Goal: Task Accomplishment & Management: Manage account settings

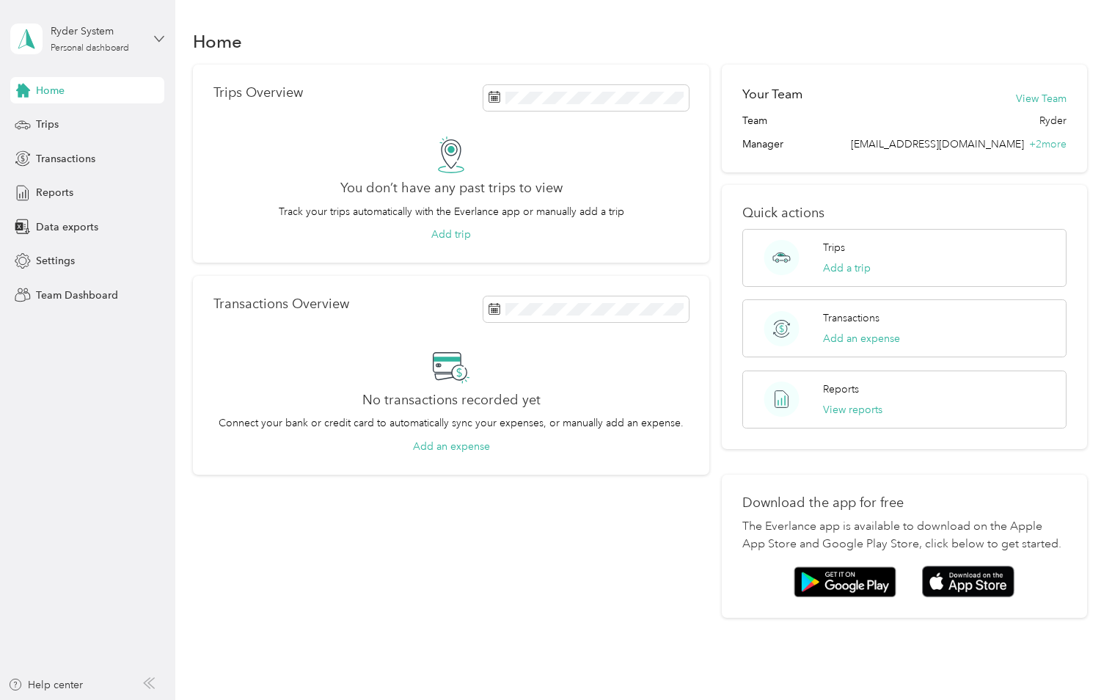
click at [161, 36] on icon at bounding box center [159, 39] width 10 height 10
click at [127, 113] on div "Team dashboard" at bounding box center [165, 121] width 288 height 26
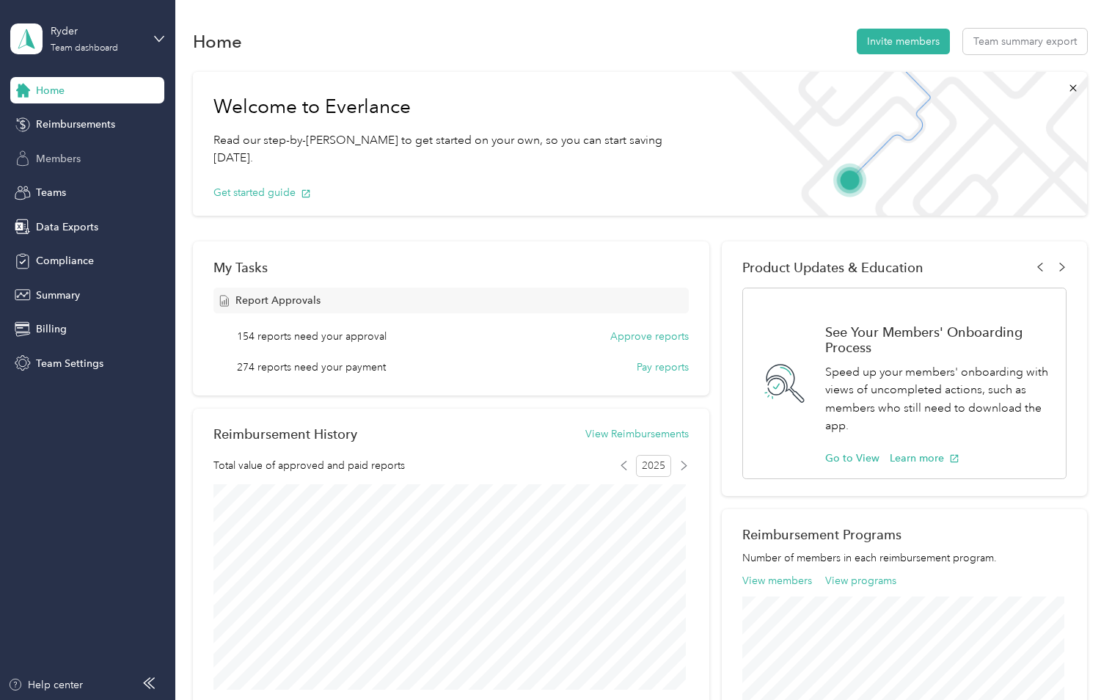
click at [95, 161] on div "Members" at bounding box center [87, 158] width 154 height 26
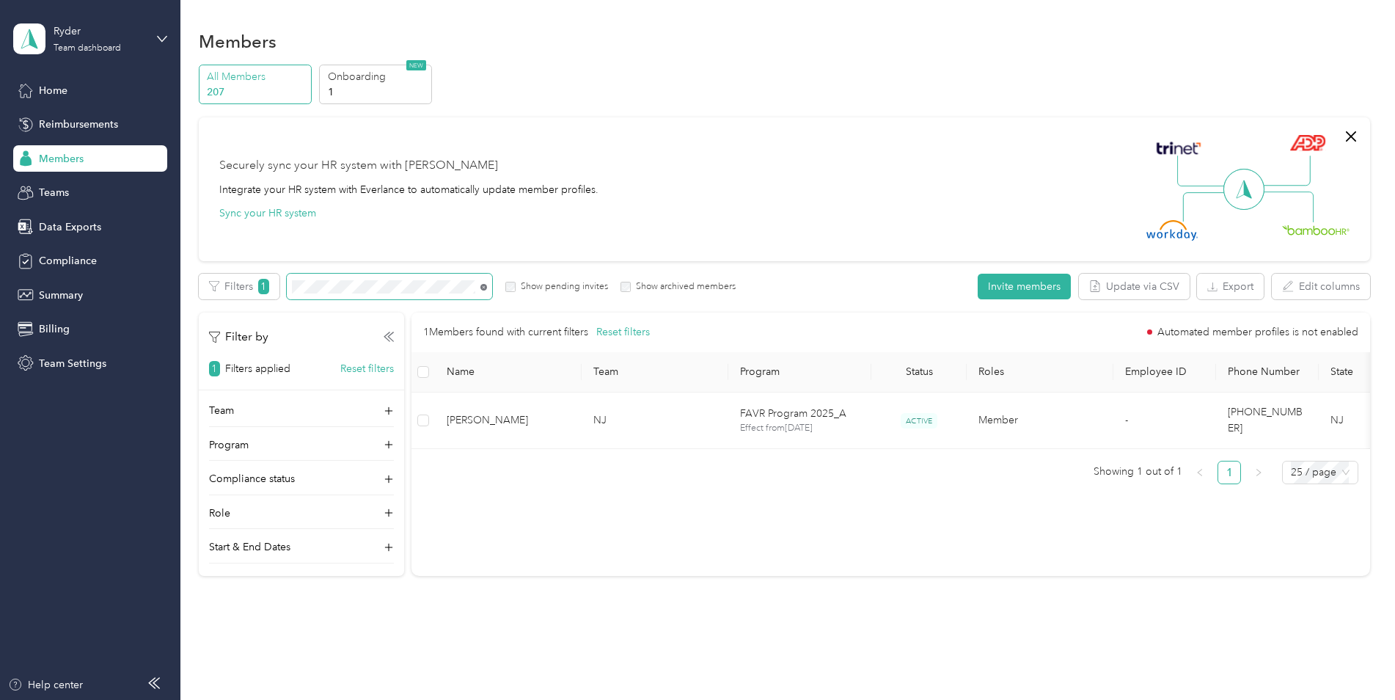
click at [484, 289] on icon at bounding box center [483, 287] width 7 height 7
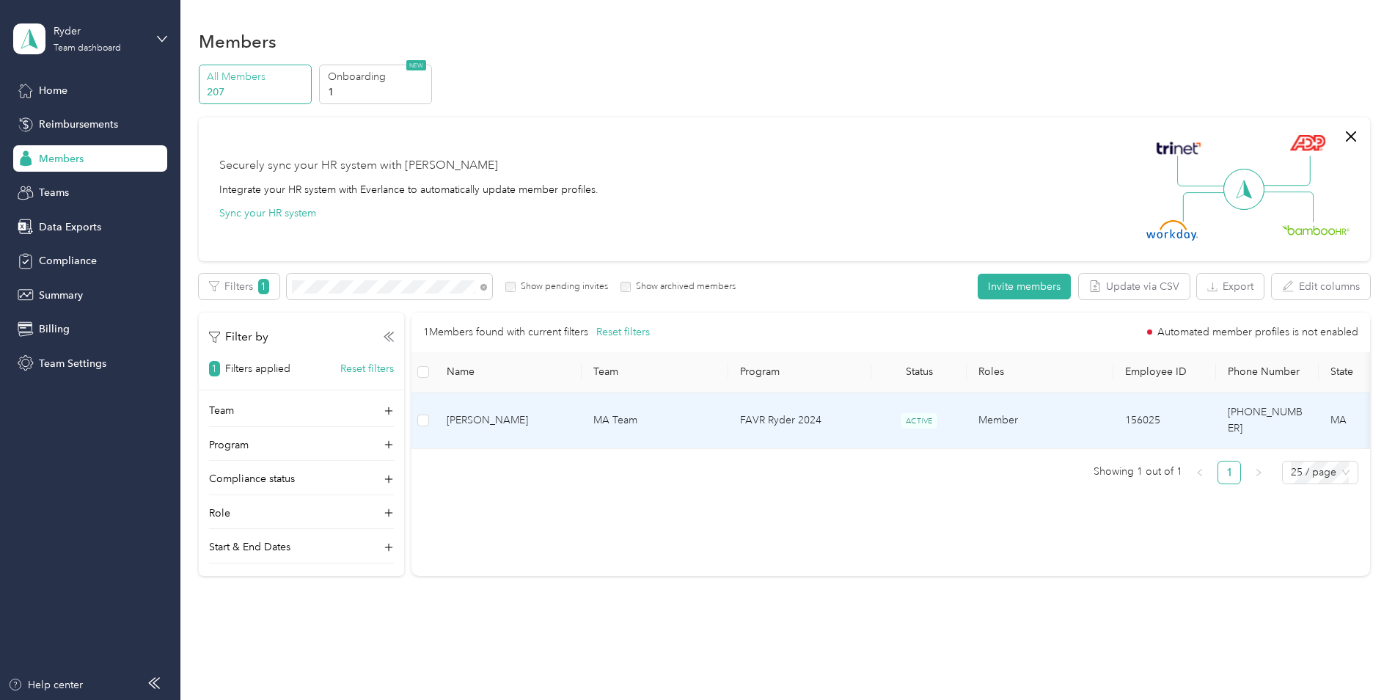
click at [907, 413] on span "ACTIVE" at bounding box center [918, 420] width 37 height 15
click at [1031, 419] on td "Member" at bounding box center [1039, 420] width 147 height 56
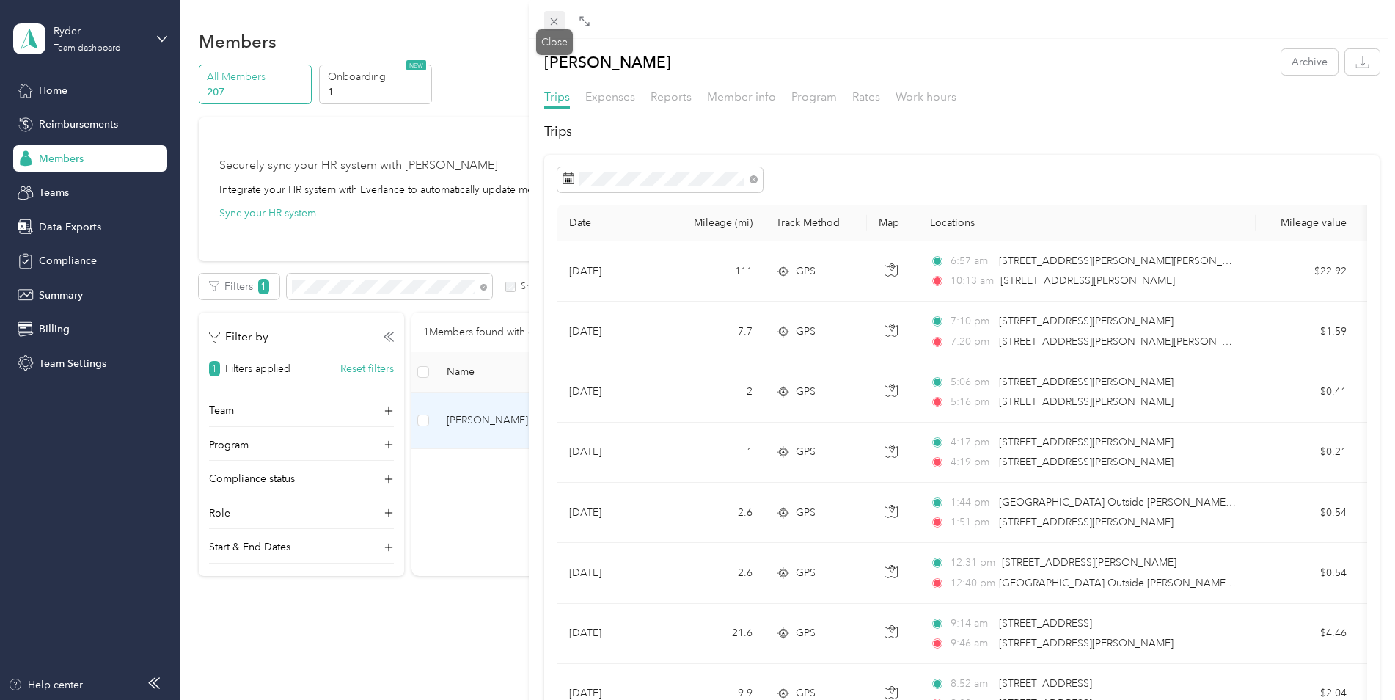
click at [552, 26] on icon at bounding box center [554, 21] width 12 height 12
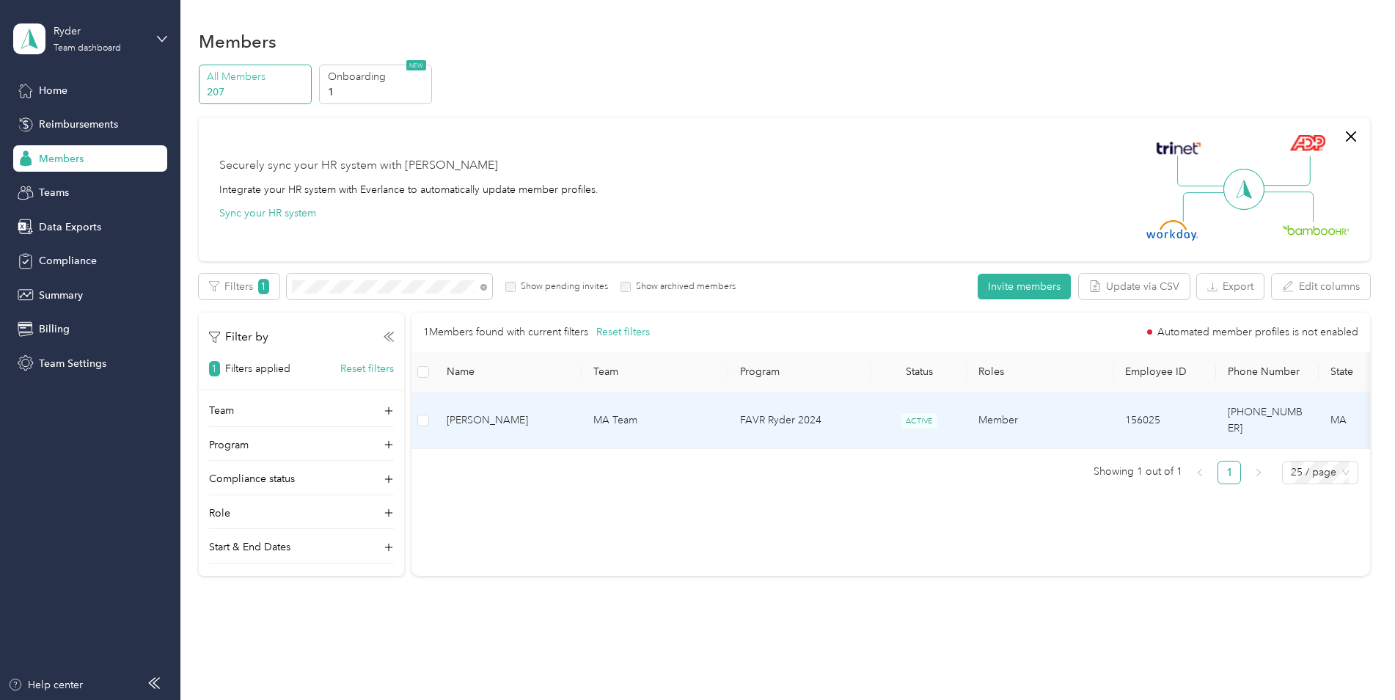
click at [1056, 411] on td "Member" at bounding box center [1039, 420] width 147 height 56
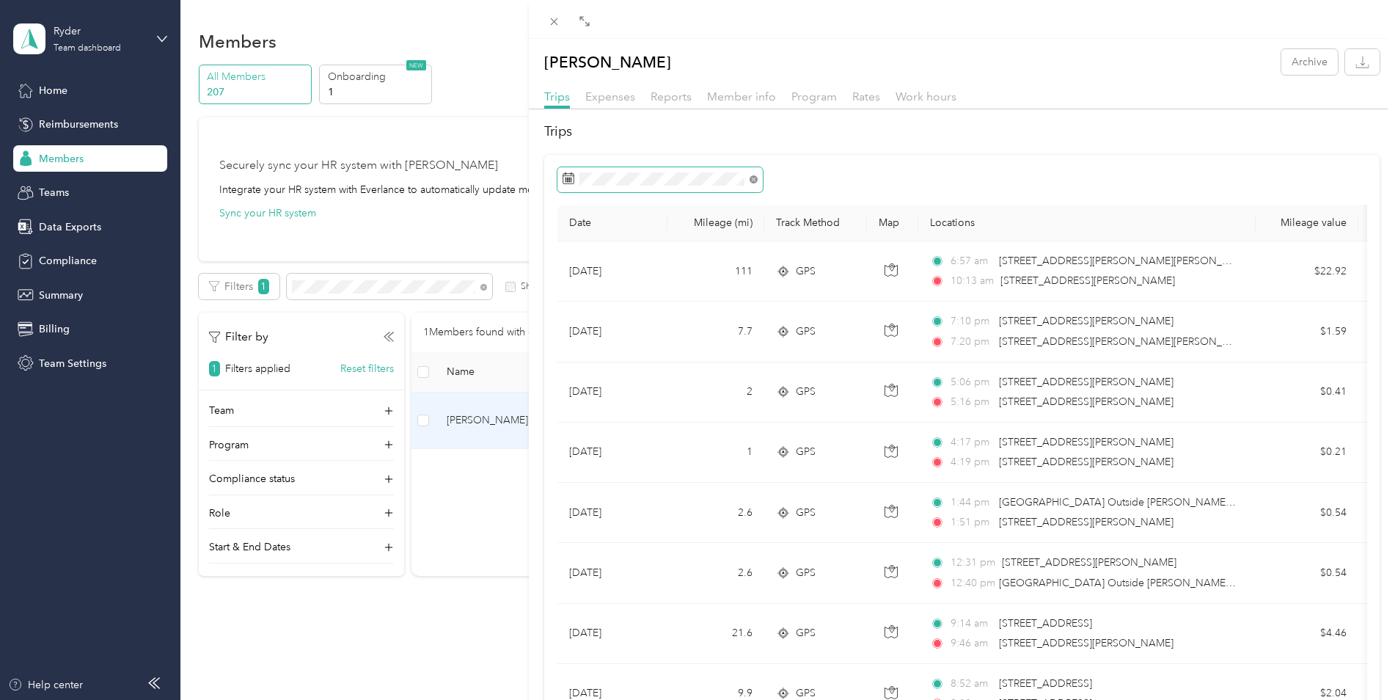
click at [754, 178] on icon at bounding box center [753, 179] width 8 height 8
click at [562, 95] on span "Trips" at bounding box center [557, 96] width 26 height 14
click at [671, 96] on span "Reports" at bounding box center [670, 96] width 41 height 14
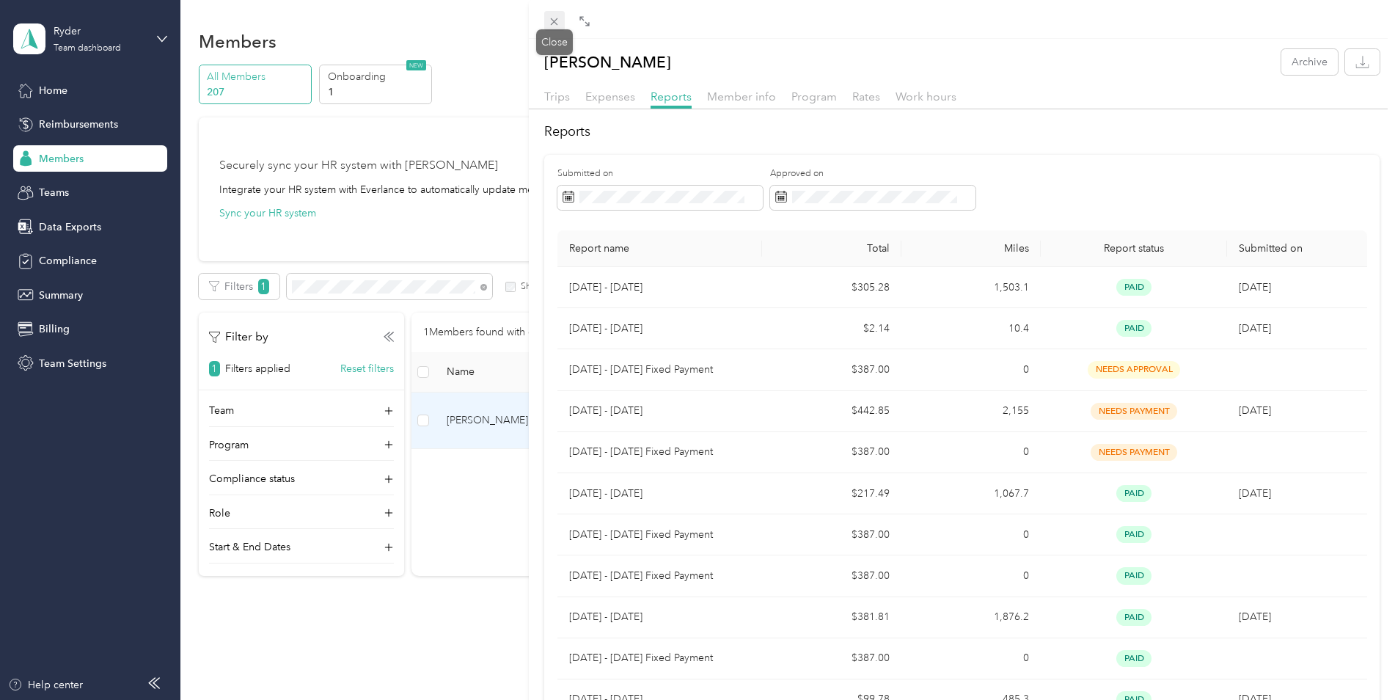
click at [553, 19] on icon at bounding box center [554, 21] width 12 height 12
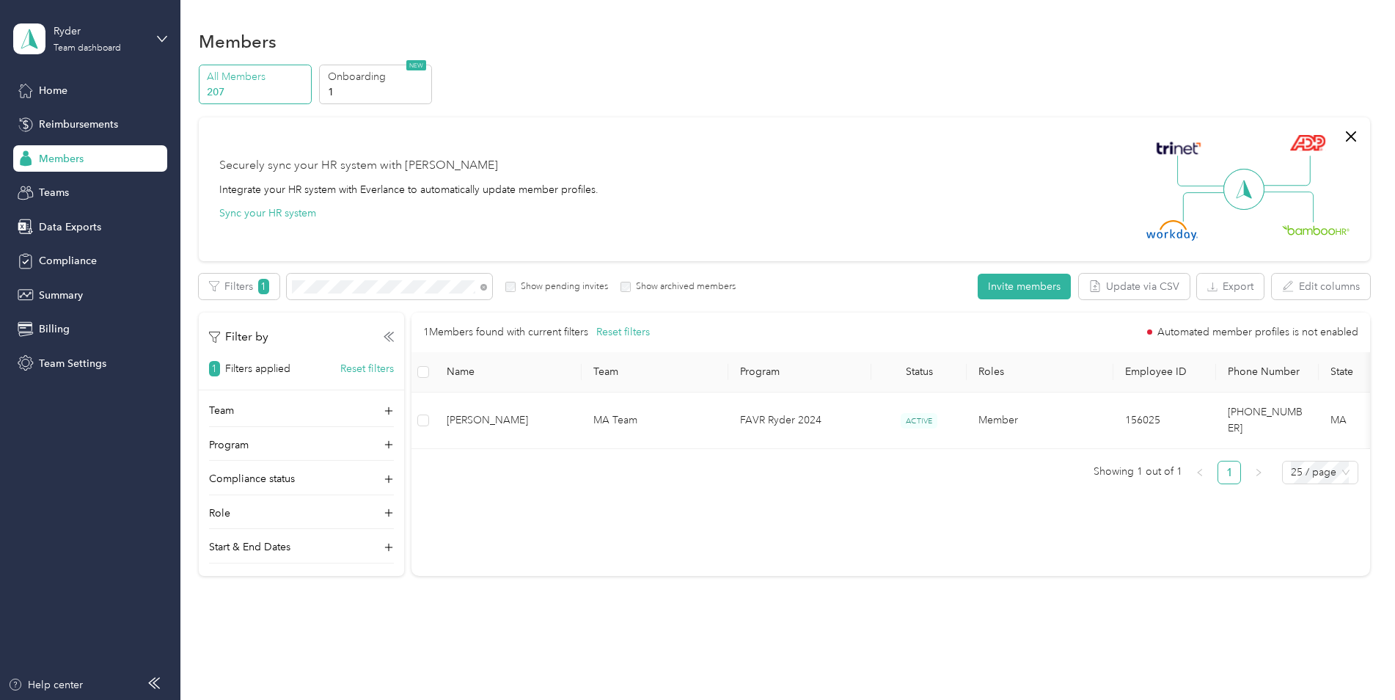
click at [485, 283] on span at bounding box center [483, 286] width 7 height 12
click at [56, 265] on span "Compliance" at bounding box center [68, 260] width 58 height 15
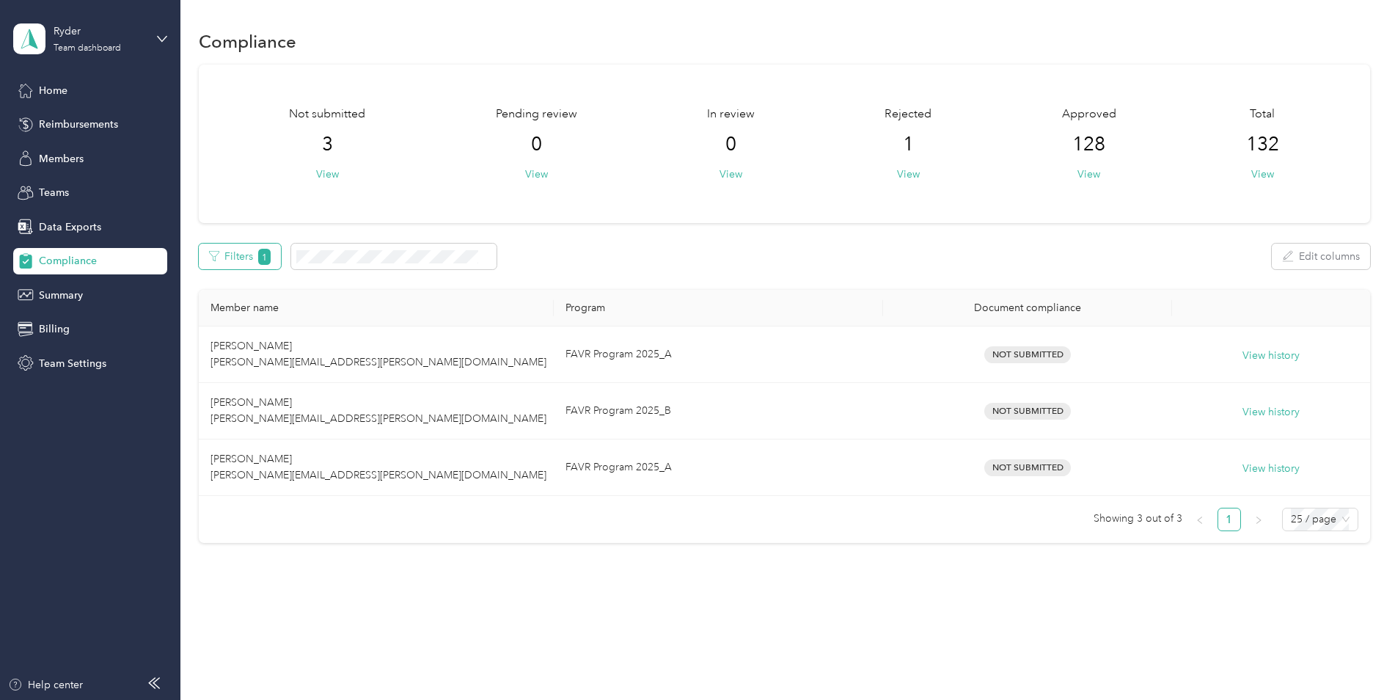
click at [250, 257] on button "Filters 1" at bounding box center [240, 256] width 83 height 26
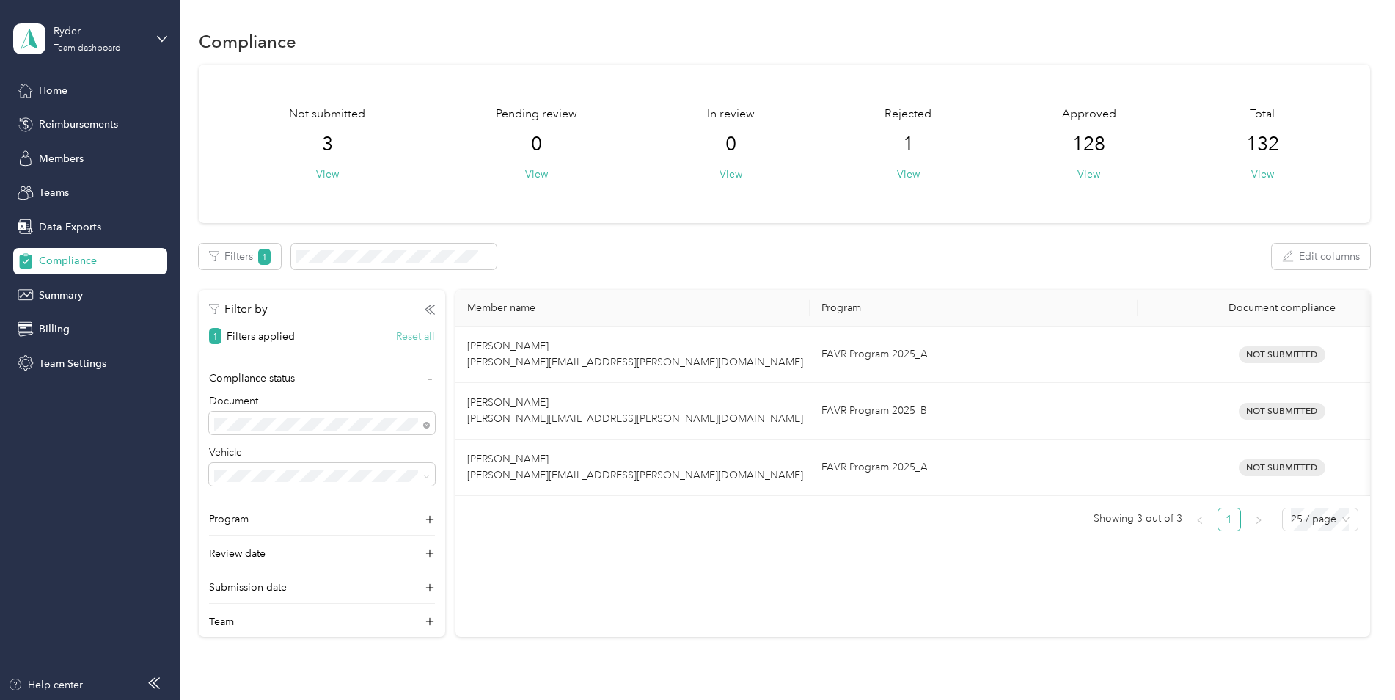
click at [403, 330] on button "Reset all" at bounding box center [415, 336] width 39 height 15
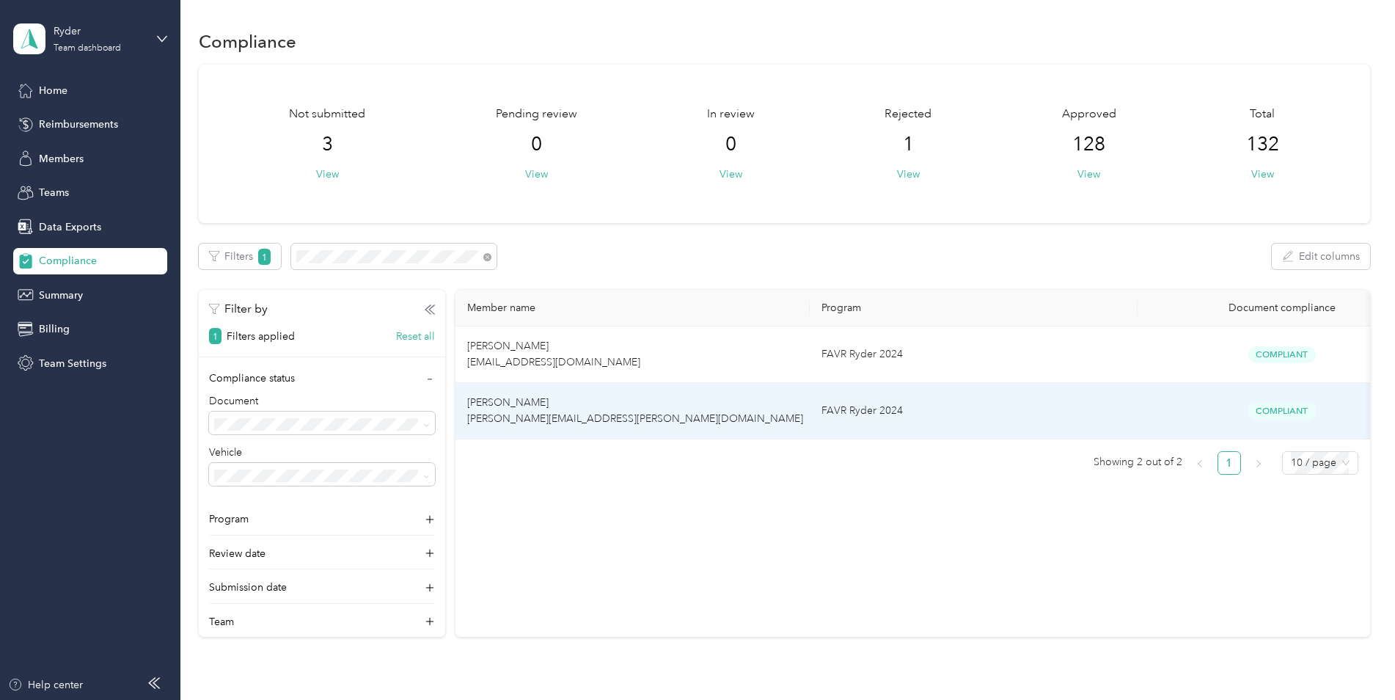
click at [862, 411] on td "FAVR Ryder 2024" at bounding box center [974, 411] width 328 height 56
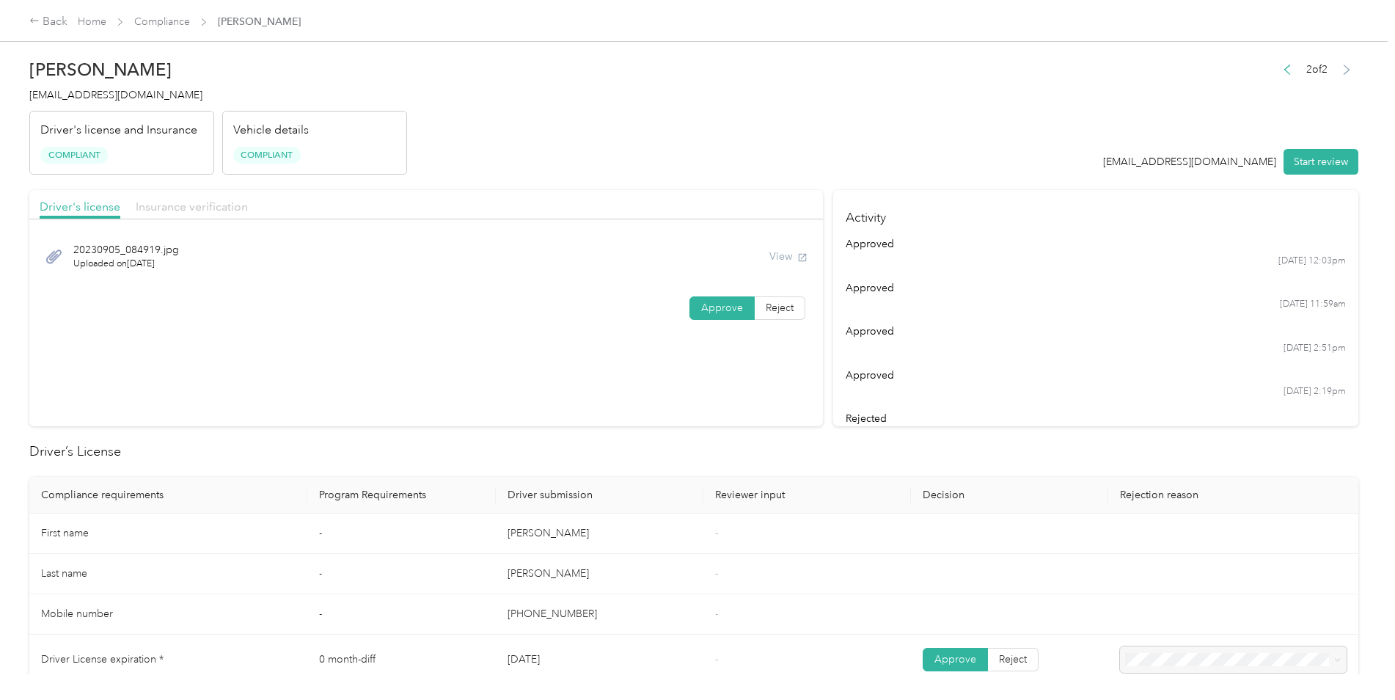
click at [206, 212] on span "Insurance verification" at bounding box center [192, 206] width 112 height 14
click at [61, 18] on div "Back" at bounding box center [48, 22] width 38 height 18
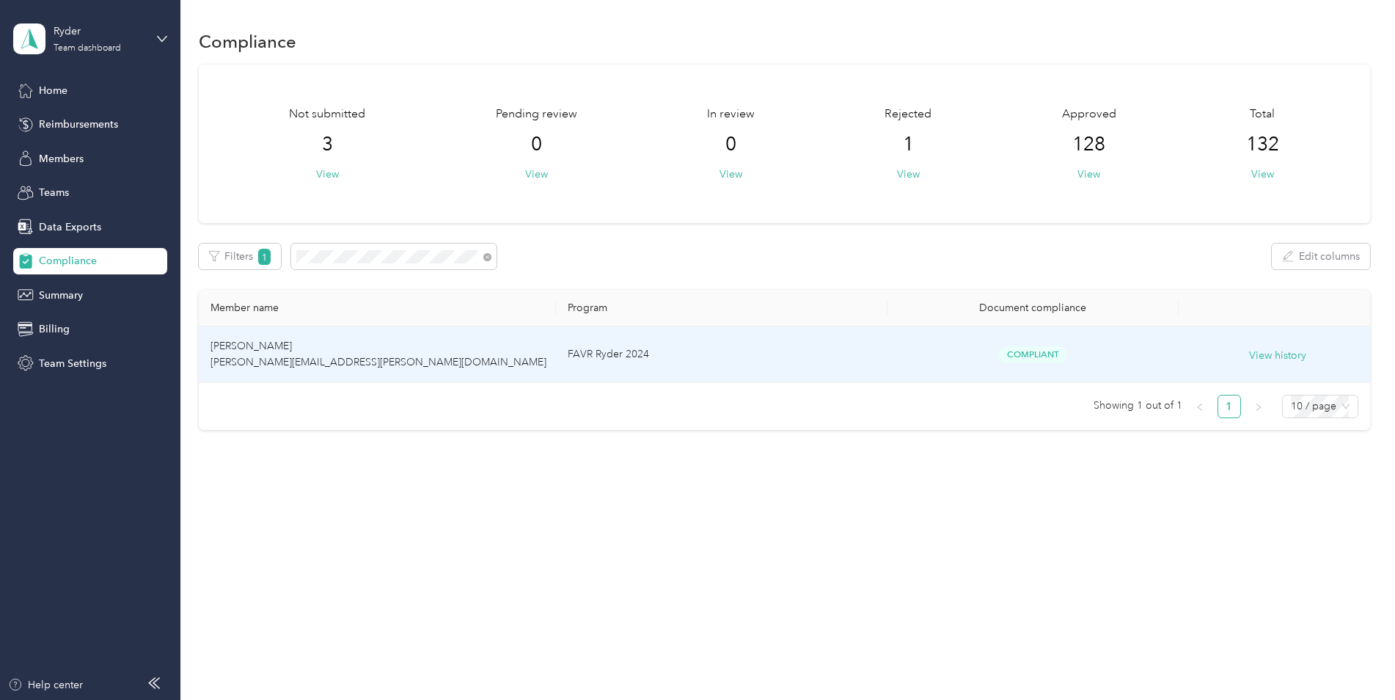
click at [683, 355] on td "FAVR Ryder 2024" at bounding box center [721, 354] width 331 height 56
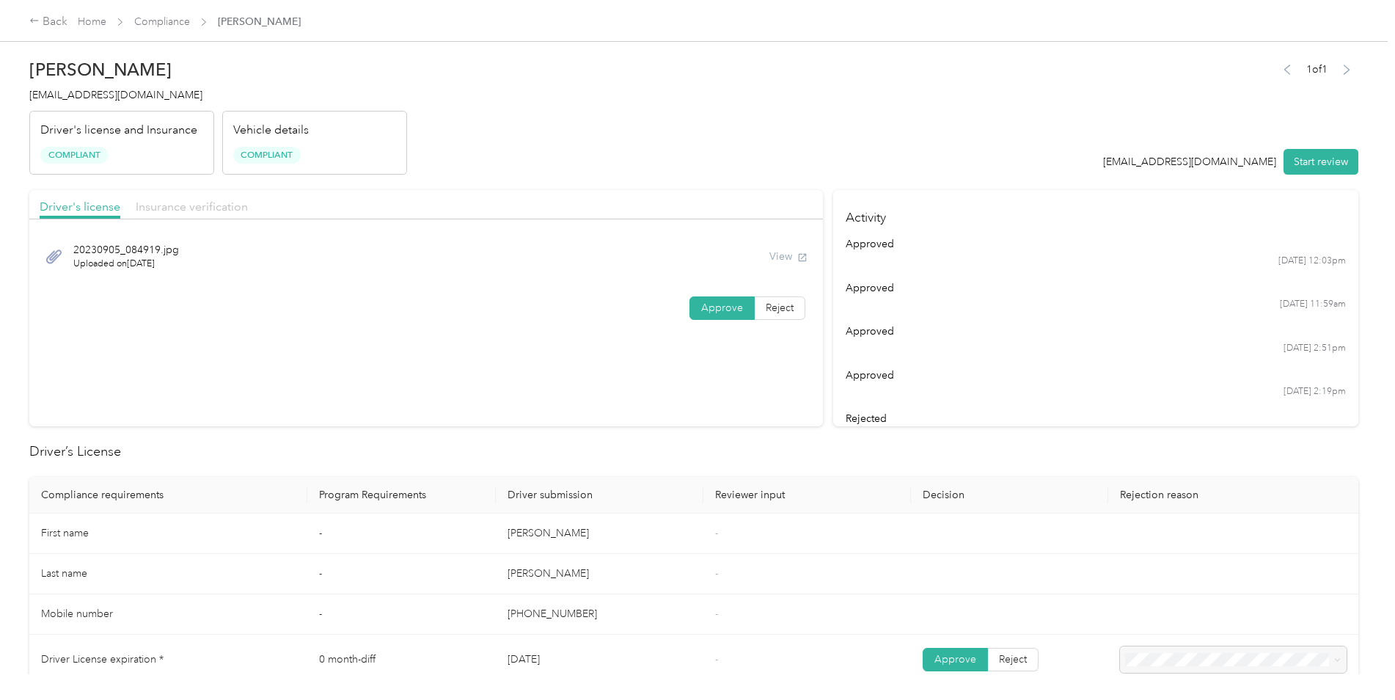
click at [197, 206] on span "Insurance verification" at bounding box center [192, 206] width 112 height 14
click at [44, 23] on div "Back" at bounding box center [48, 22] width 38 height 18
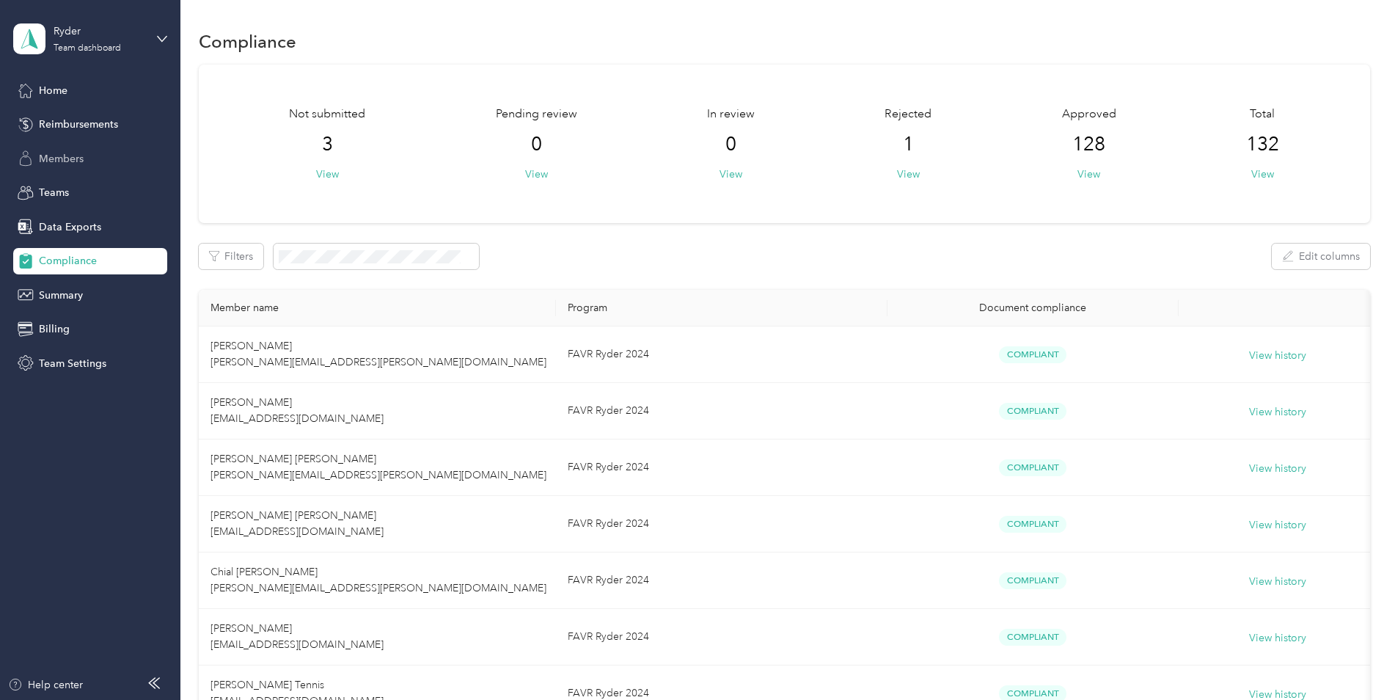
click at [63, 155] on span "Members" at bounding box center [61, 158] width 45 height 15
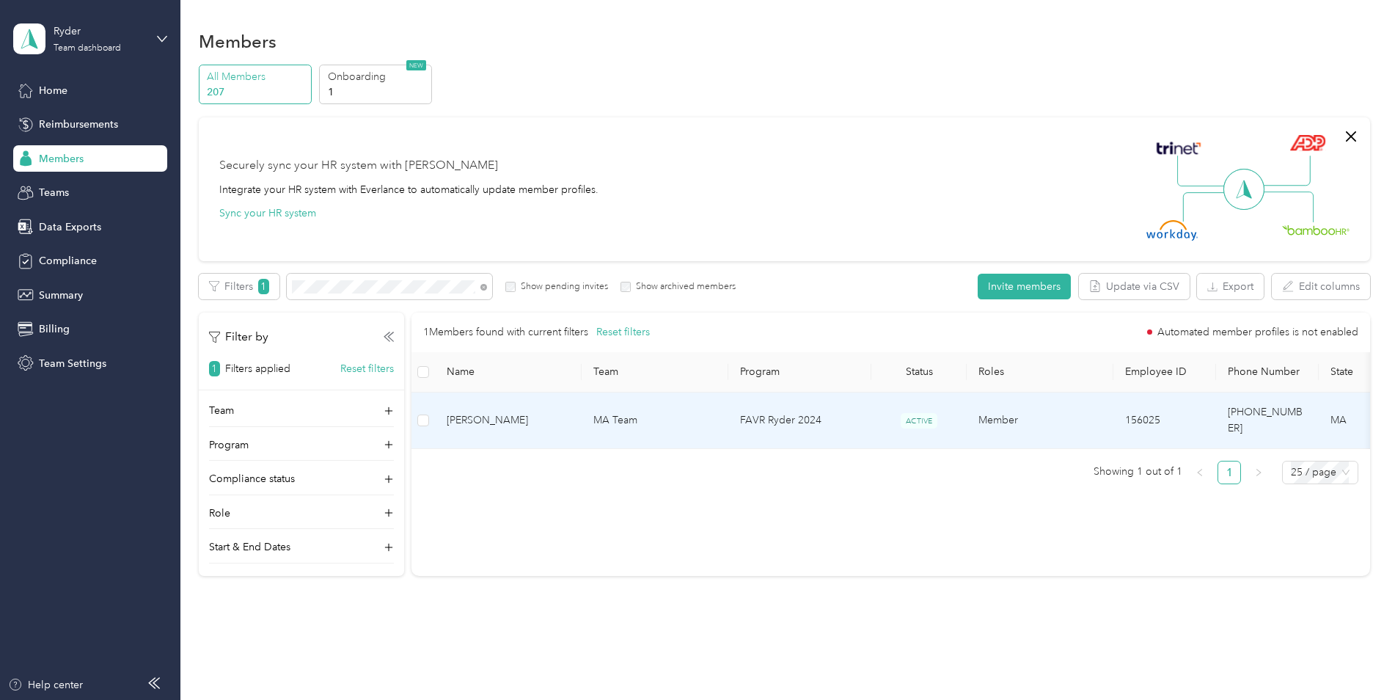
click at [947, 415] on td "ACTIVE" at bounding box center [918, 420] width 95 height 56
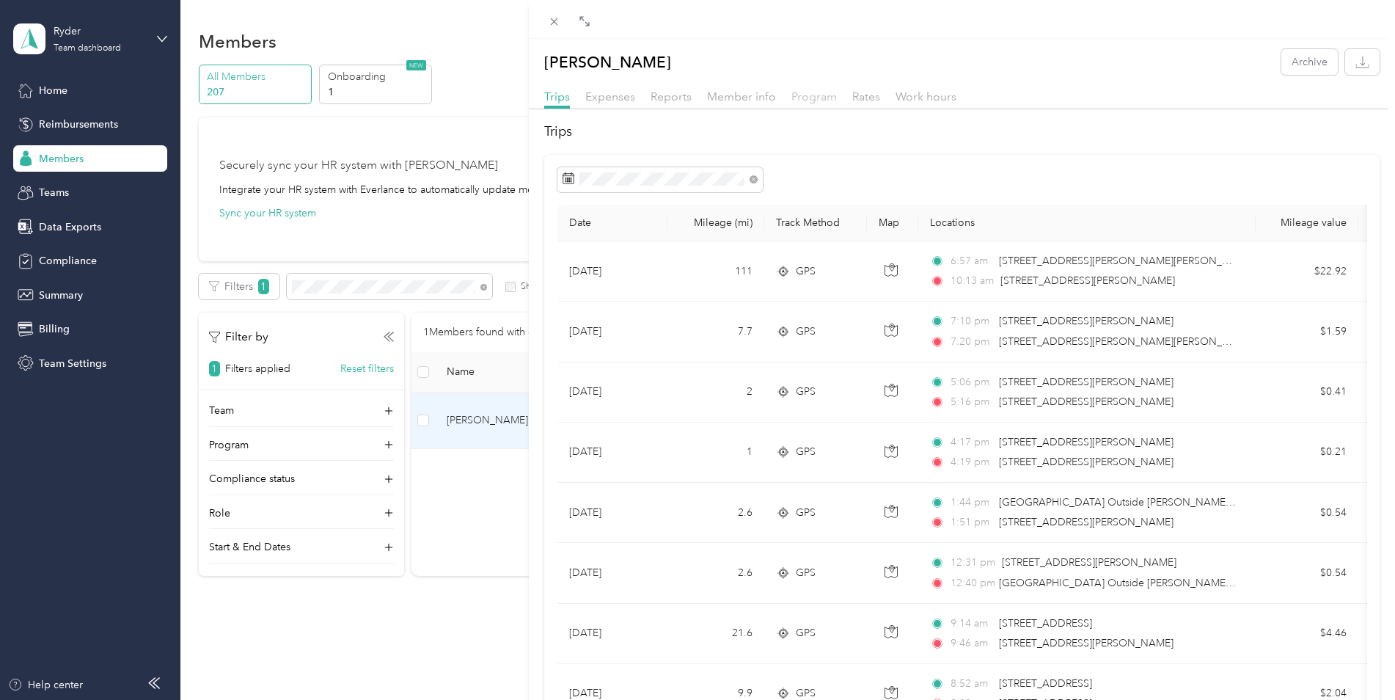
click at [807, 99] on span "Program" at bounding box center [813, 96] width 45 height 14
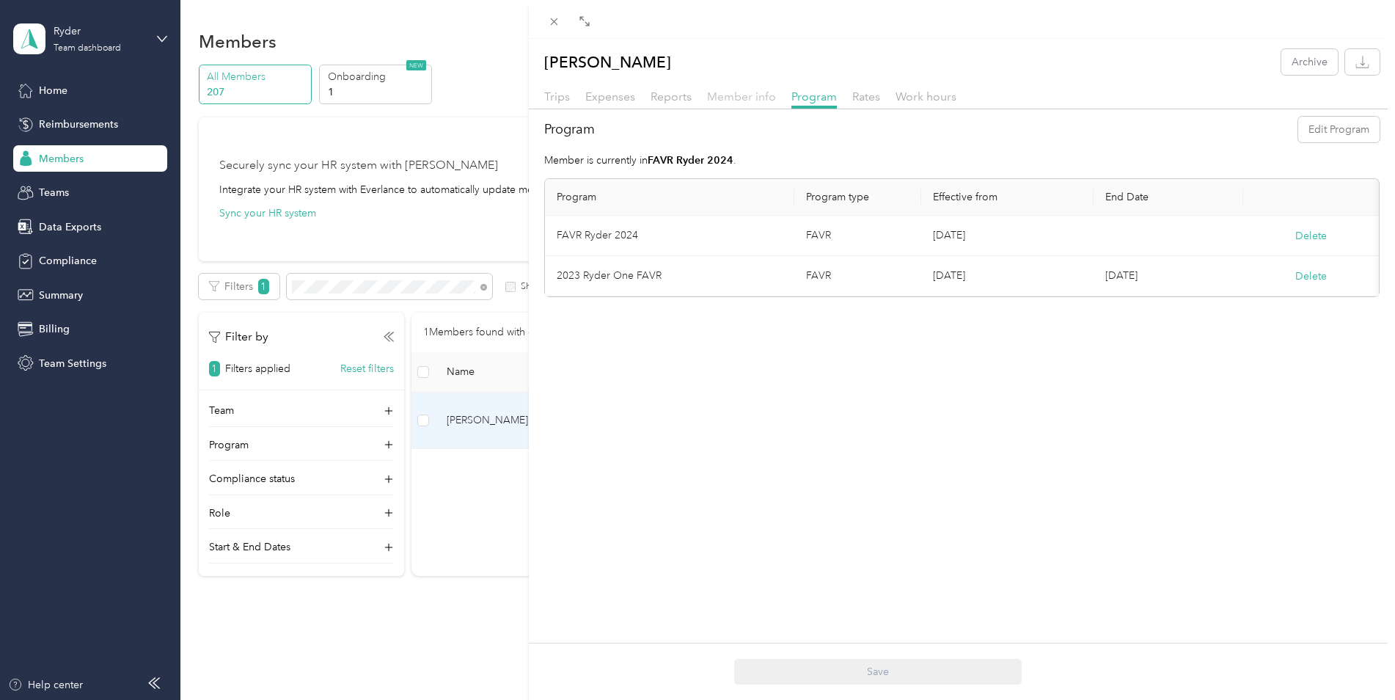
click at [746, 97] on span "Member info" at bounding box center [741, 96] width 69 height 14
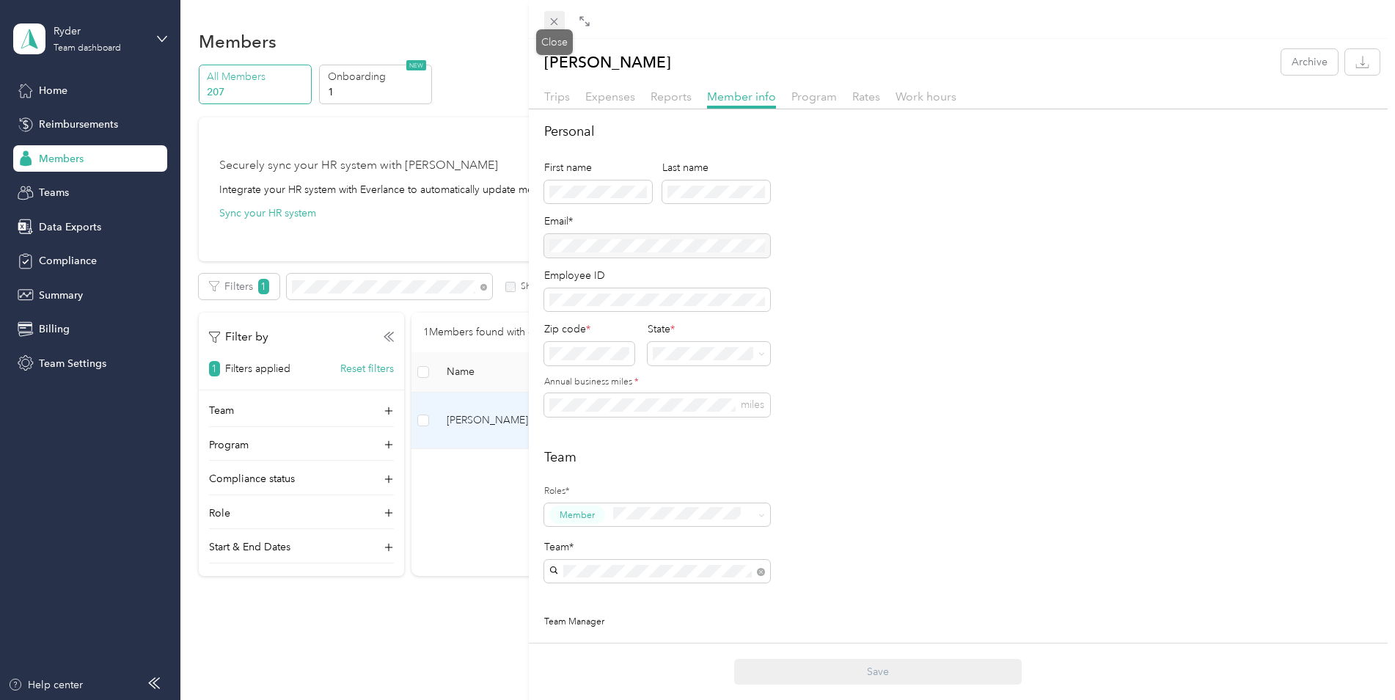
click at [555, 25] on icon at bounding box center [554, 21] width 12 height 12
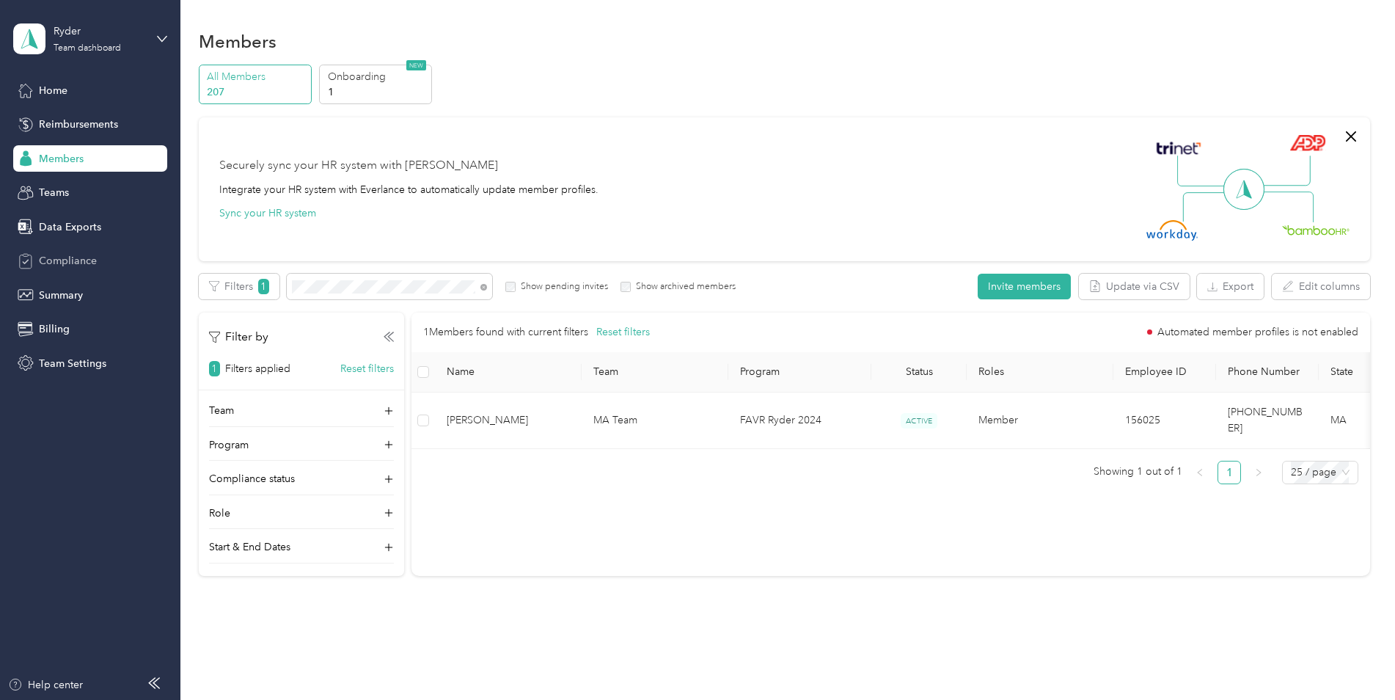
click at [81, 255] on span "Compliance" at bounding box center [68, 260] width 58 height 15
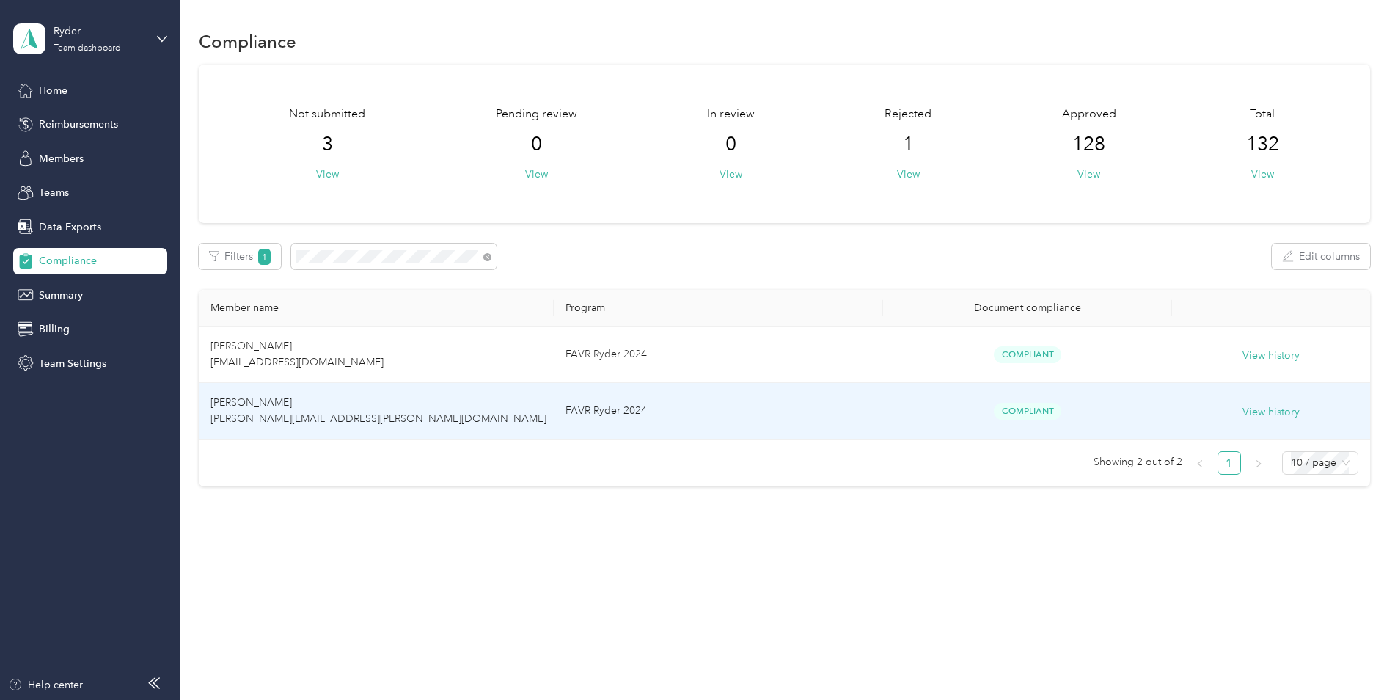
click at [720, 414] on td "FAVR Ryder 2024" at bounding box center [718, 411] width 329 height 56
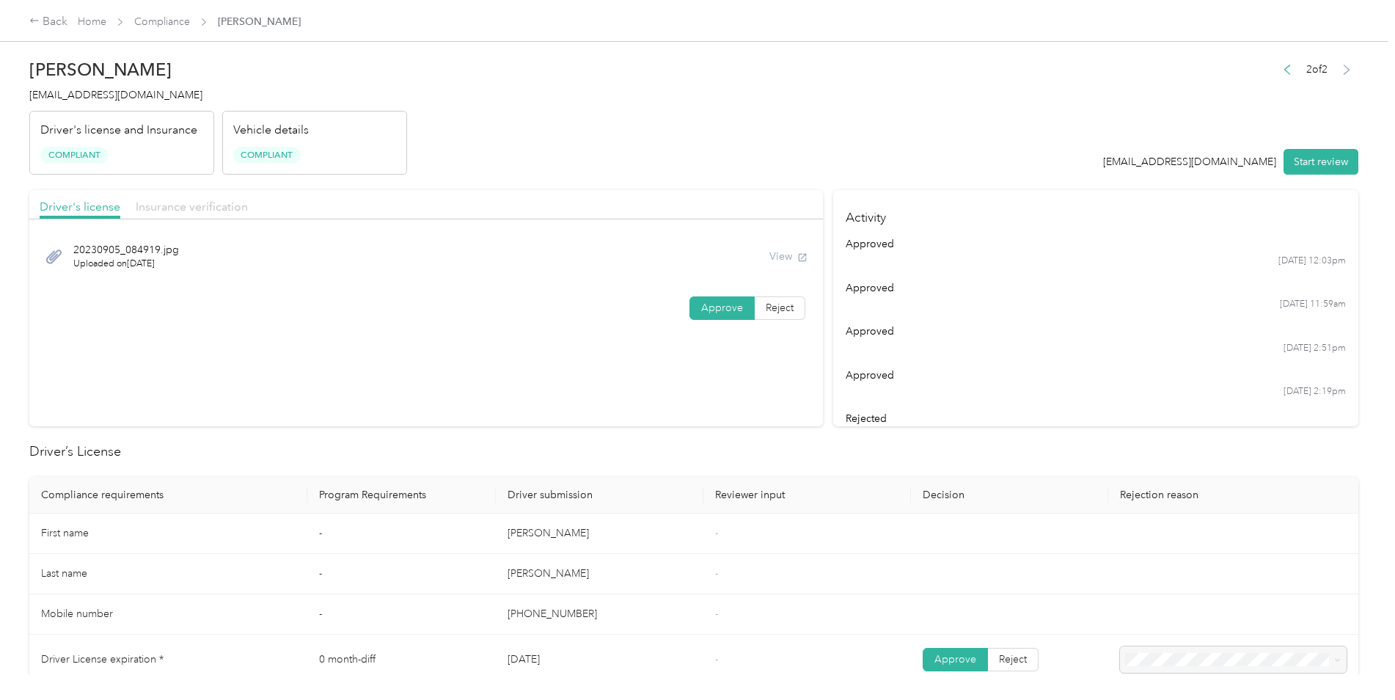
click at [219, 207] on span "Insurance verification" at bounding box center [192, 206] width 112 height 14
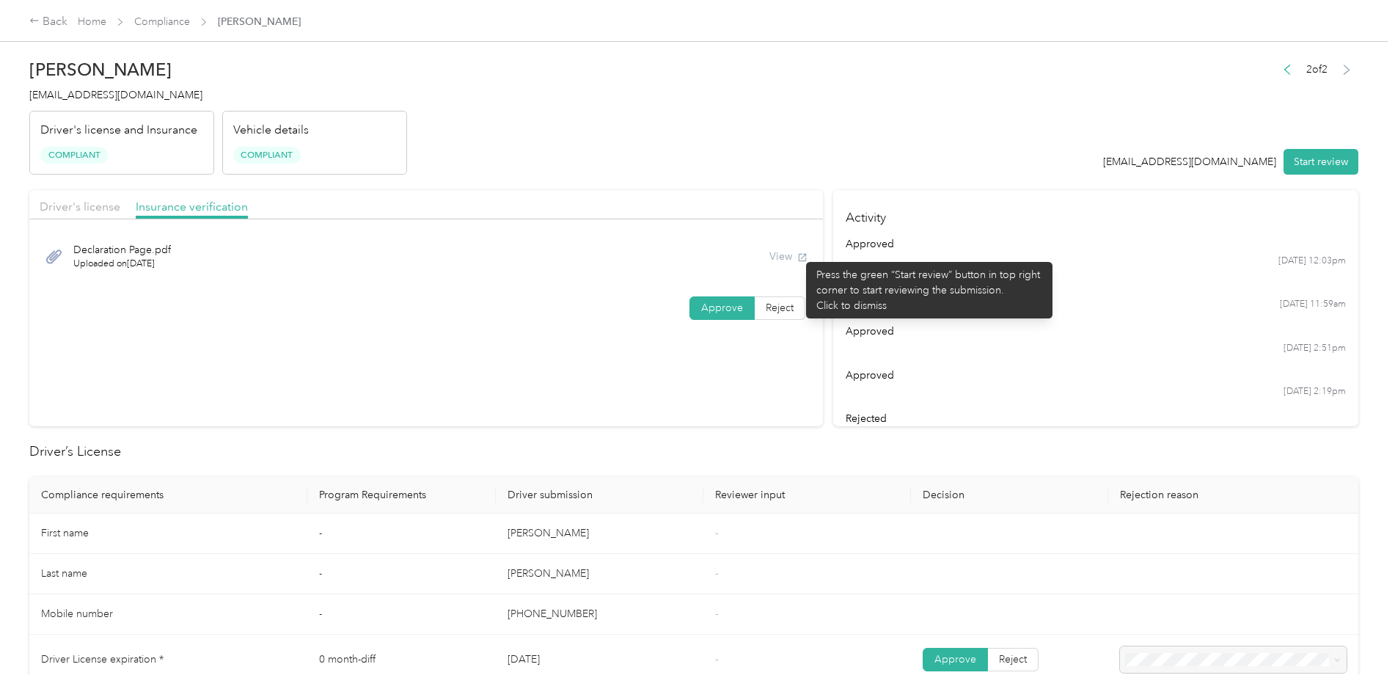
click at [799, 254] on div "View" at bounding box center [788, 256] width 38 height 15
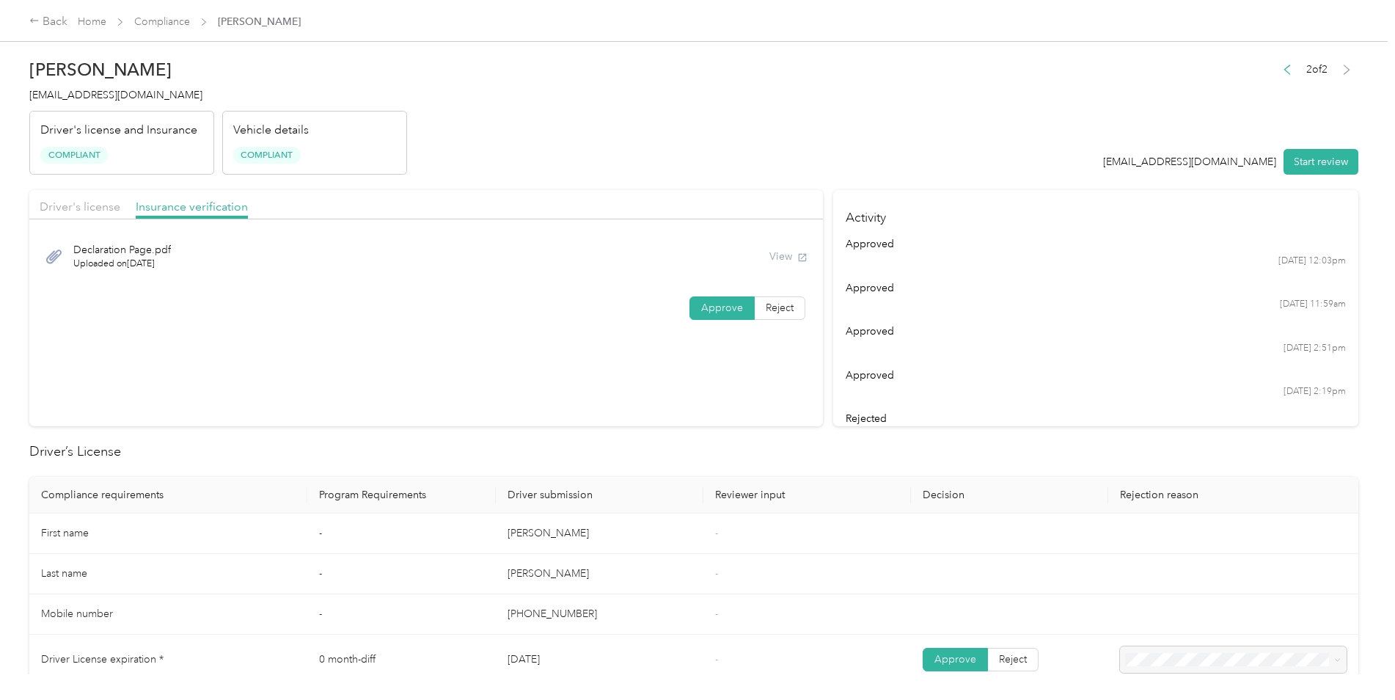
click at [791, 257] on div "View" at bounding box center [788, 256] width 38 height 15
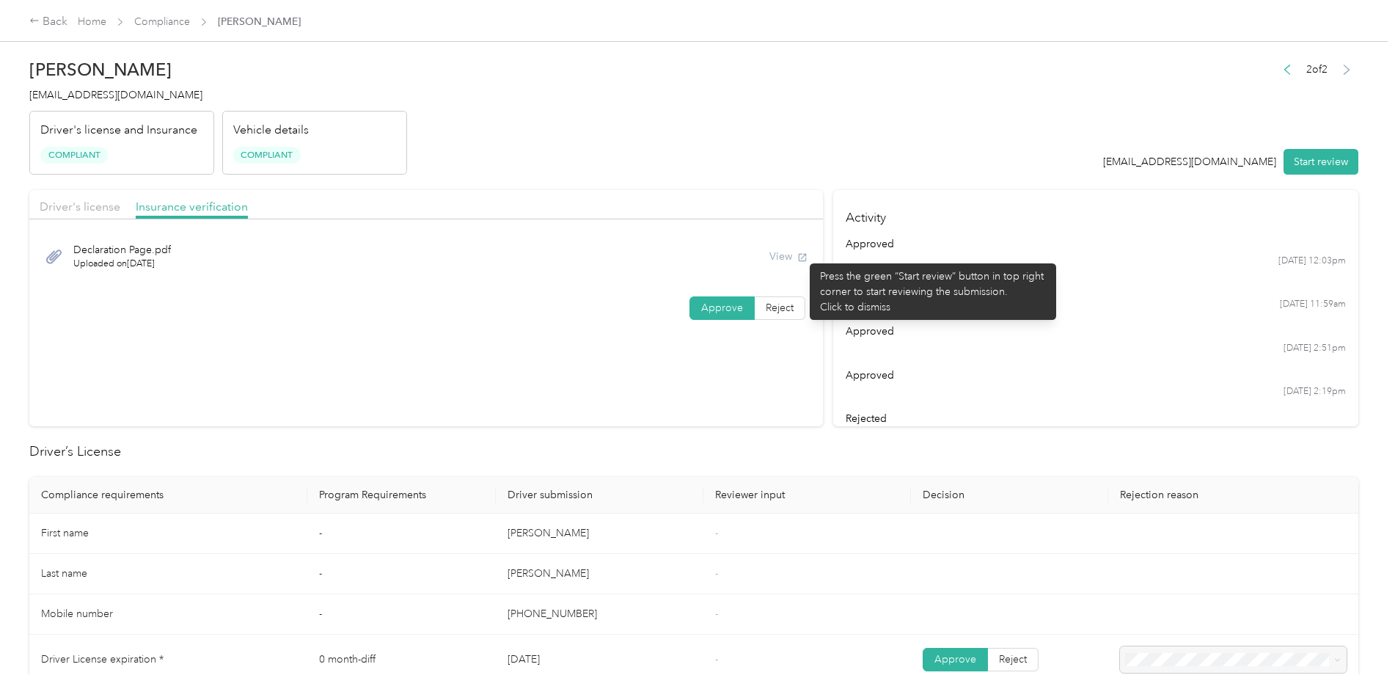
click at [802, 256] on div "View" at bounding box center [788, 256] width 38 height 15
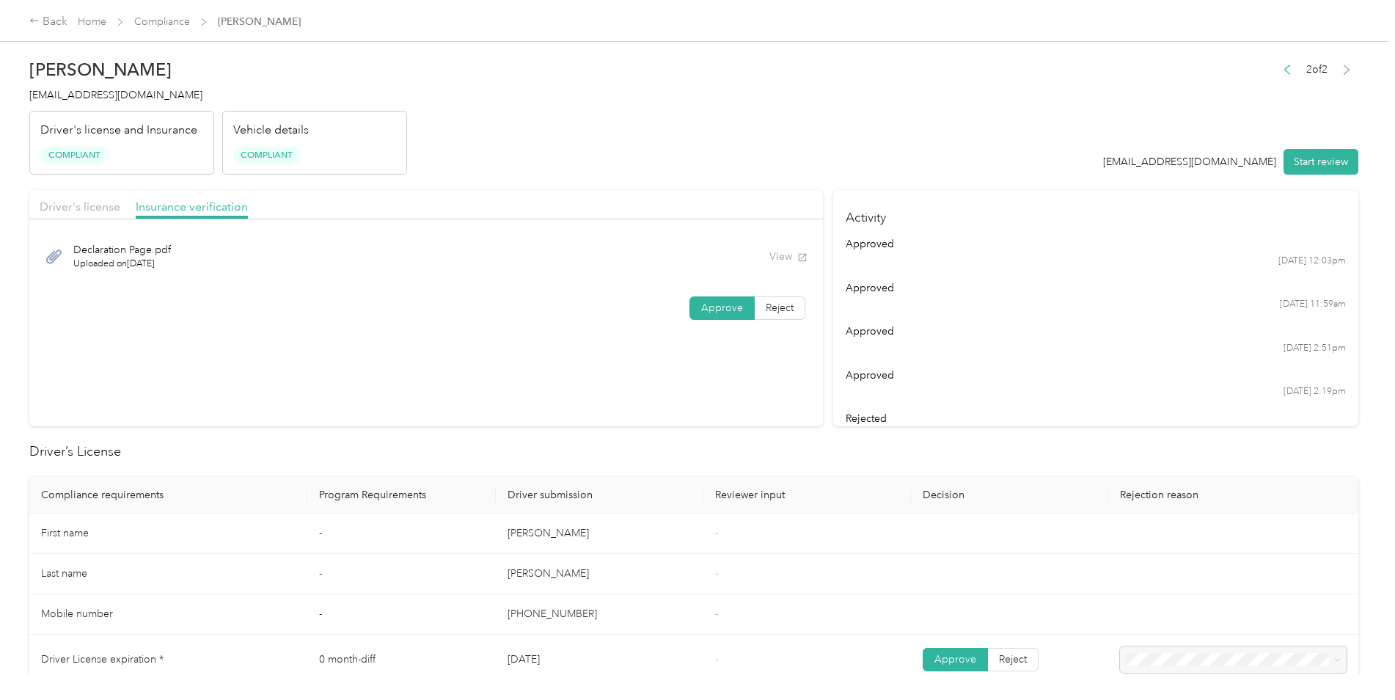
click at [799, 257] on div "View" at bounding box center [788, 256] width 38 height 15
click at [779, 254] on div "View" at bounding box center [788, 256] width 38 height 15
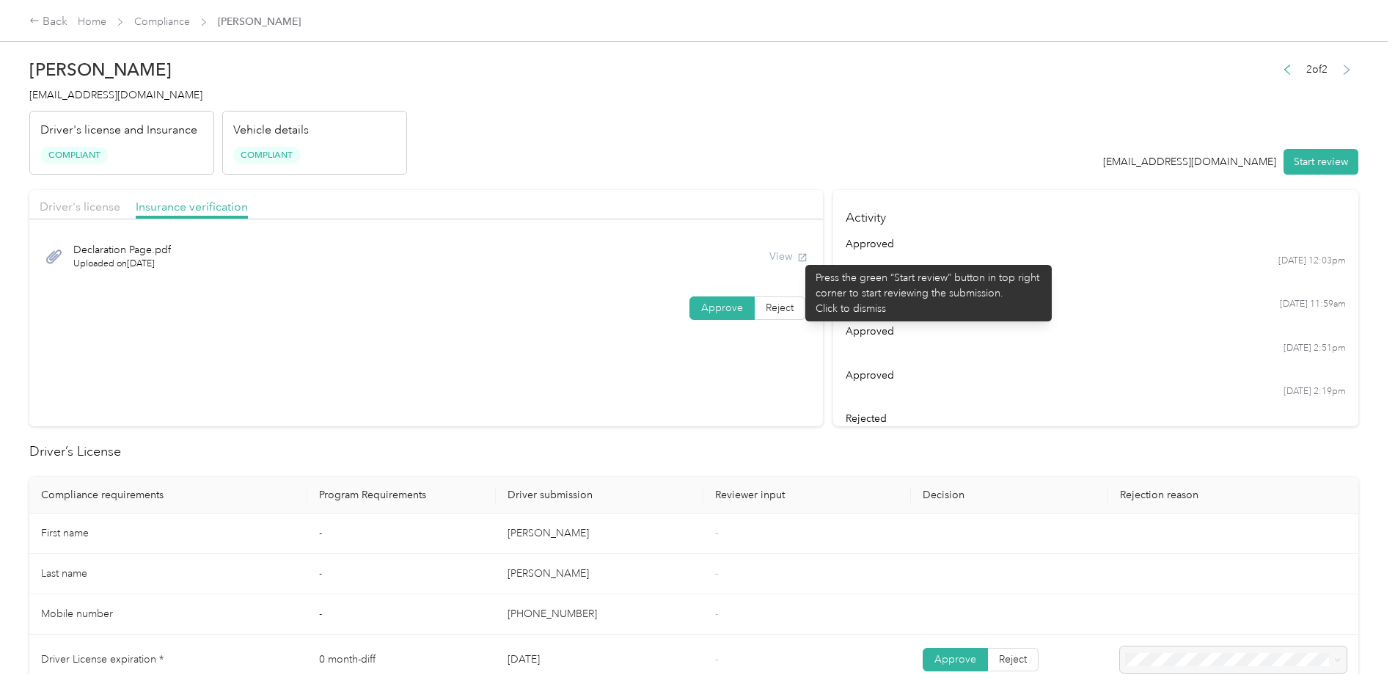
click at [798, 257] on div "View" at bounding box center [788, 256] width 38 height 15
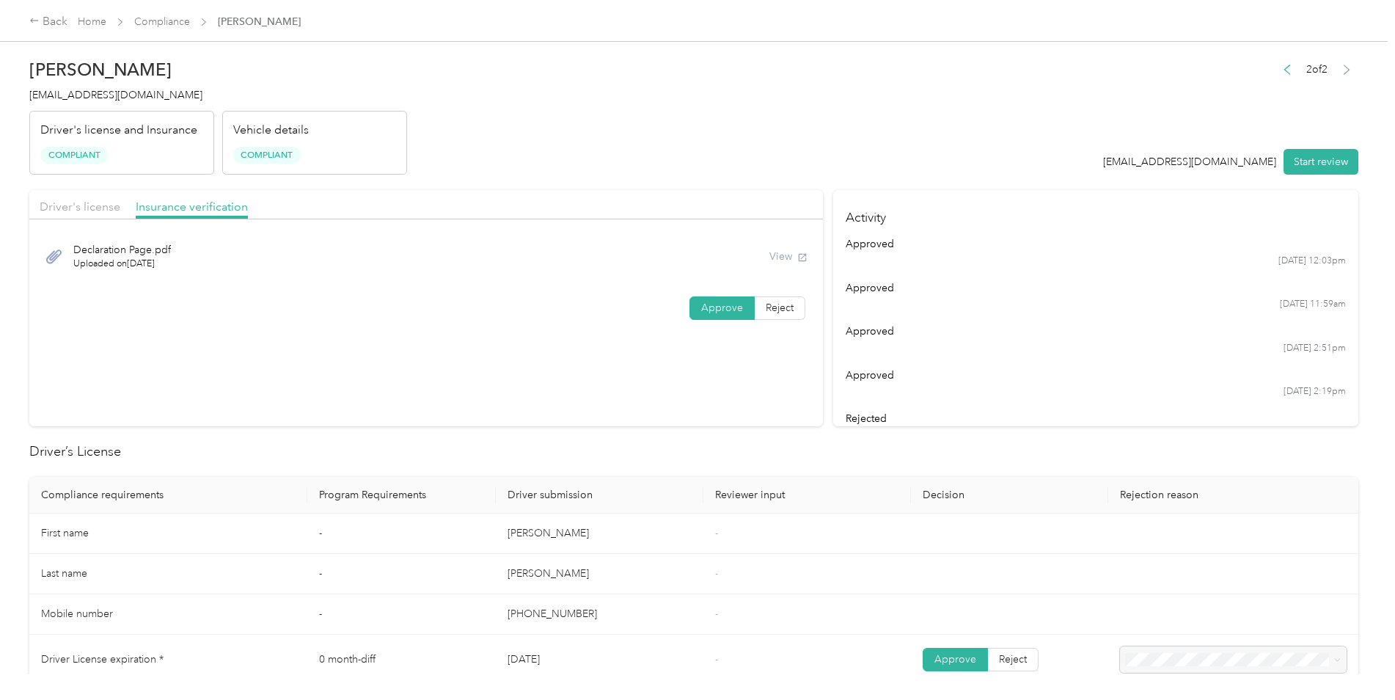
click at [782, 255] on div "View" at bounding box center [788, 256] width 38 height 15
click at [804, 257] on div "Declaration Page.pdf Uploaded on [DATE] View" at bounding box center [426, 256] width 773 height 49
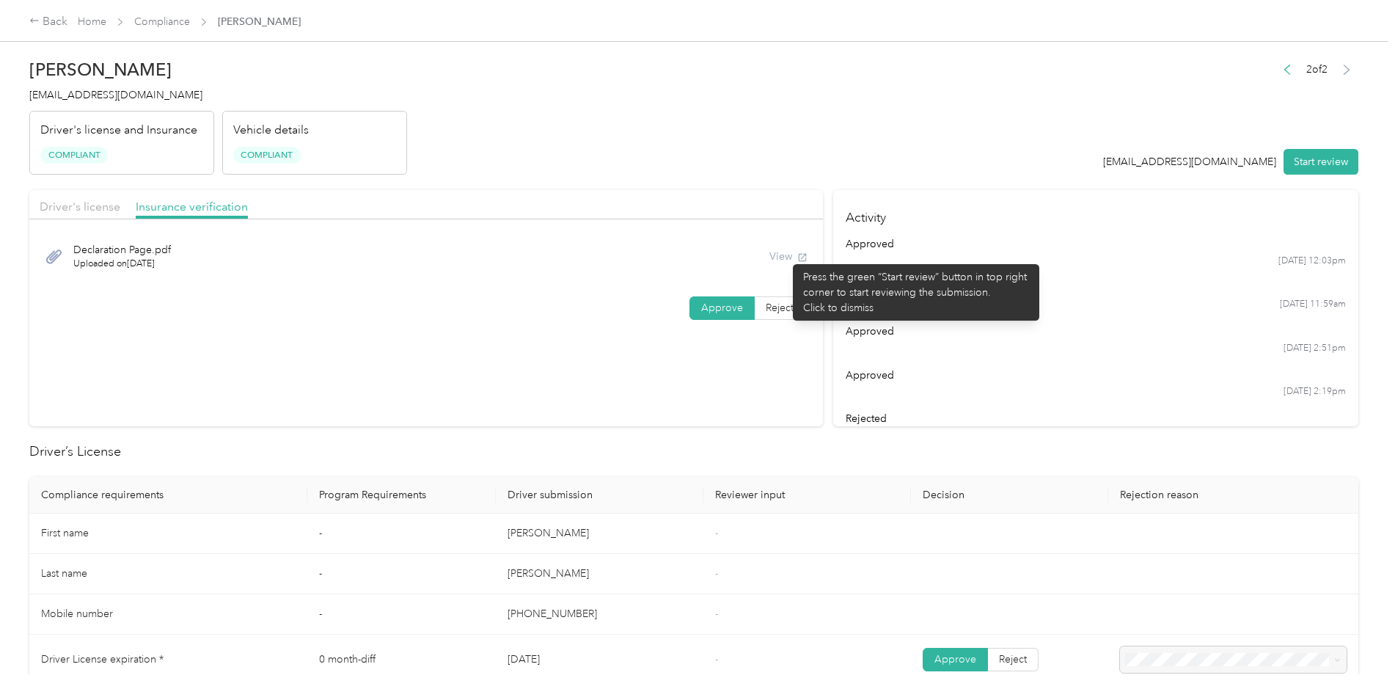
click at [785, 257] on div "View" at bounding box center [788, 256] width 38 height 15
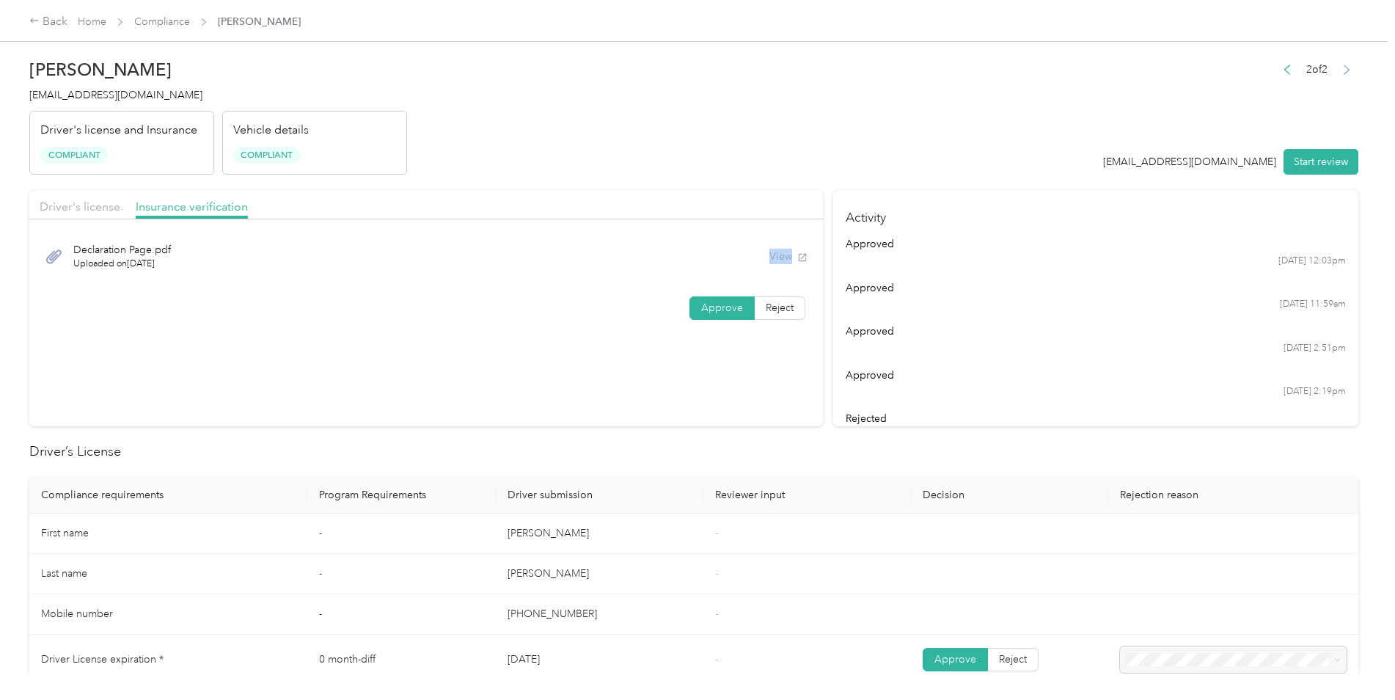
click at [785, 257] on div "View" at bounding box center [788, 256] width 38 height 15
click at [788, 139] on header "[PERSON_NAME] [PERSON_NAME][EMAIL_ADDRESS][PERSON_NAME][DOMAIN_NAME] Driver's l…" at bounding box center [693, 112] width 1329 height 123
click at [1111, 161] on button "Start review" at bounding box center [1320, 162] width 75 height 26
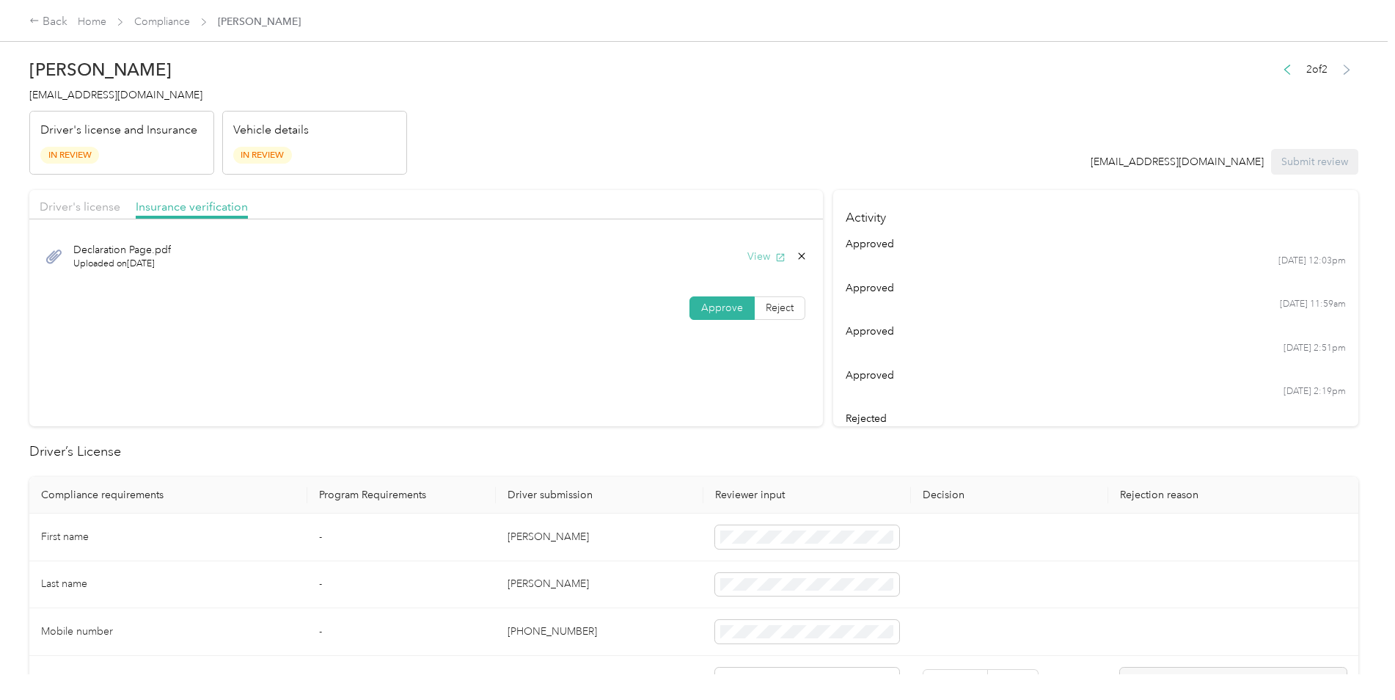
click at [777, 258] on icon "button" at bounding box center [780, 257] width 8 height 8
click at [57, 18] on div "Back" at bounding box center [48, 22] width 38 height 18
